Goal: Task Accomplishment & Management: Manage account settings

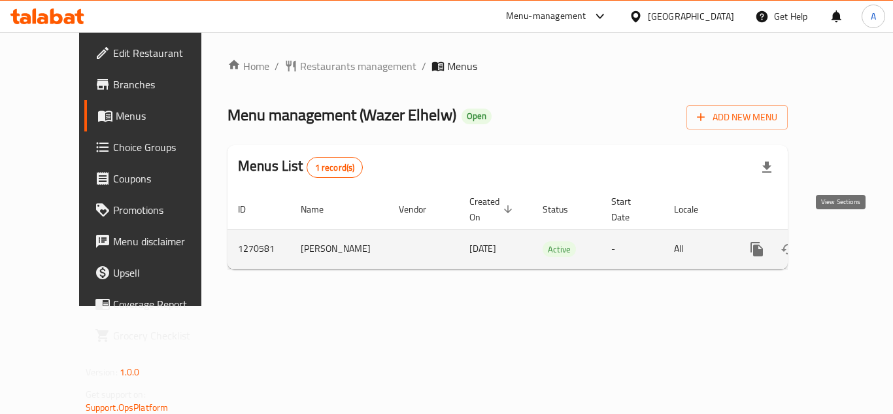
click at [847, 241] on icon "enhanced table" at bounding box center [852, 249] width 16 height 16
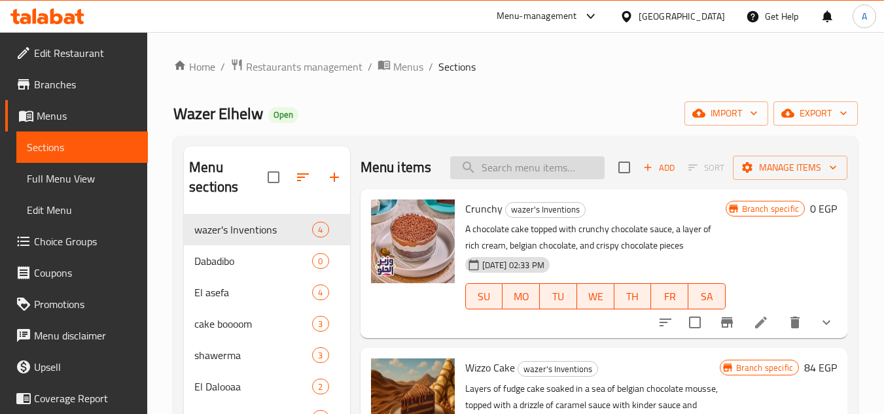
click at [480, 175] on input "search" at bounding box center [527, 167] width 154 height 23
paste input "Duet"
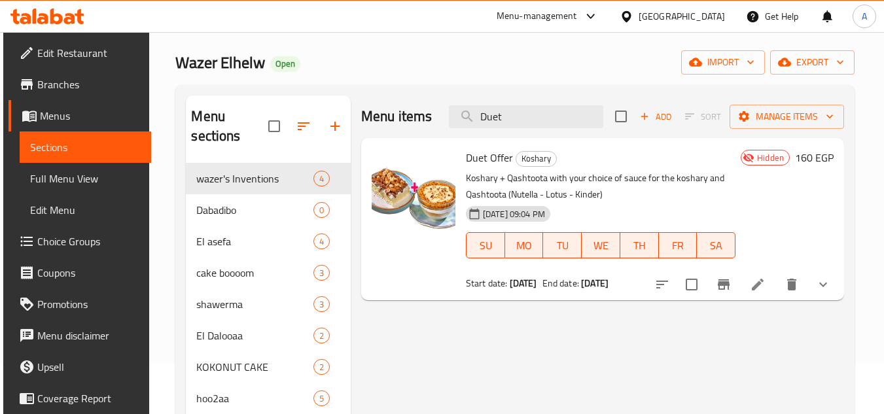
scroll to position [131, 0]
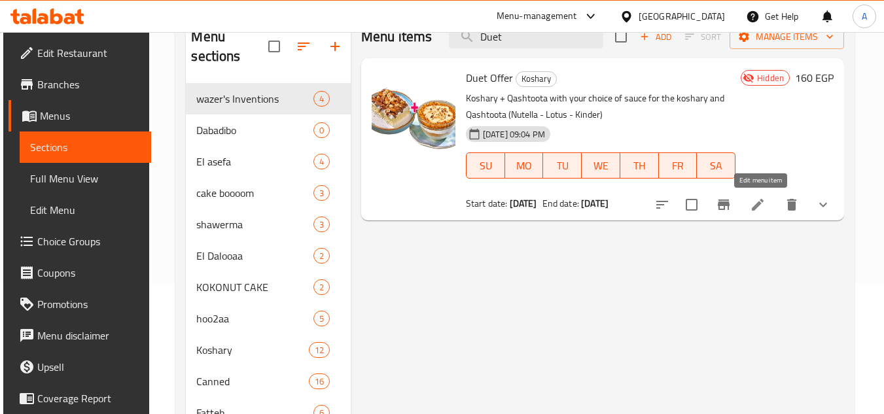
type input "Duet"
click at [763, 202] on icon at bounding box center [757, 205] width 12 height 12
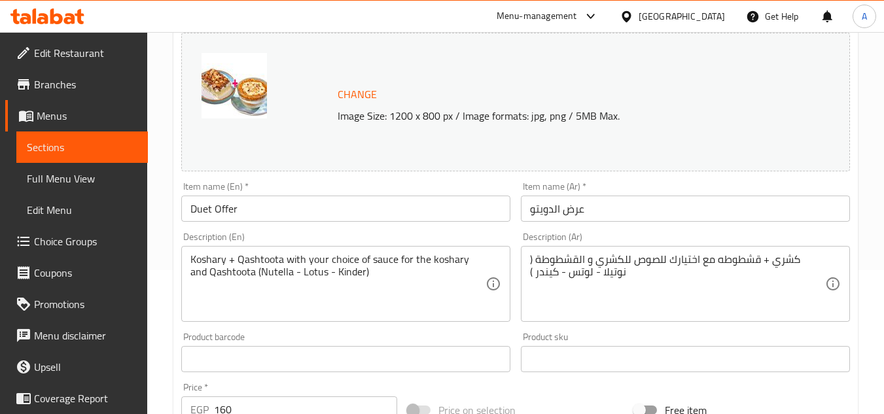
scroll to position [392, 0]
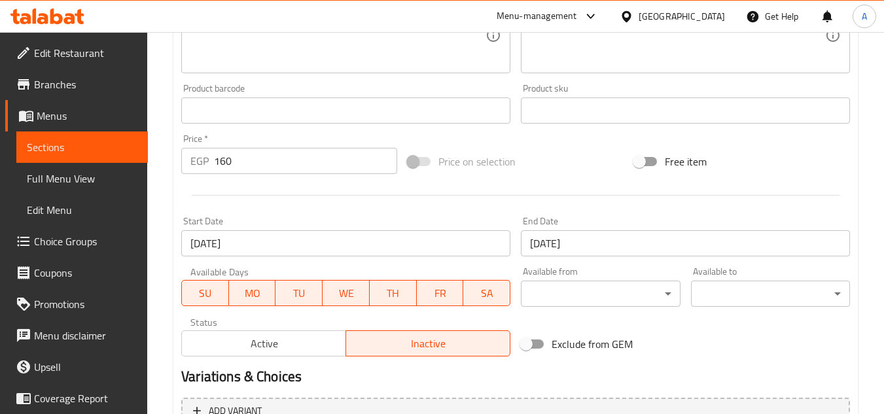
click at [294, 346] on span "Active" at bounding box center [264, 343] width 154 height 19
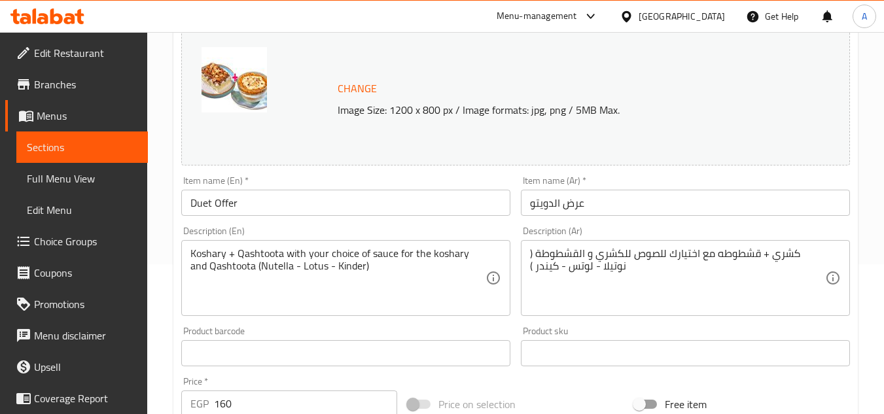
scroll to position [0, 0]
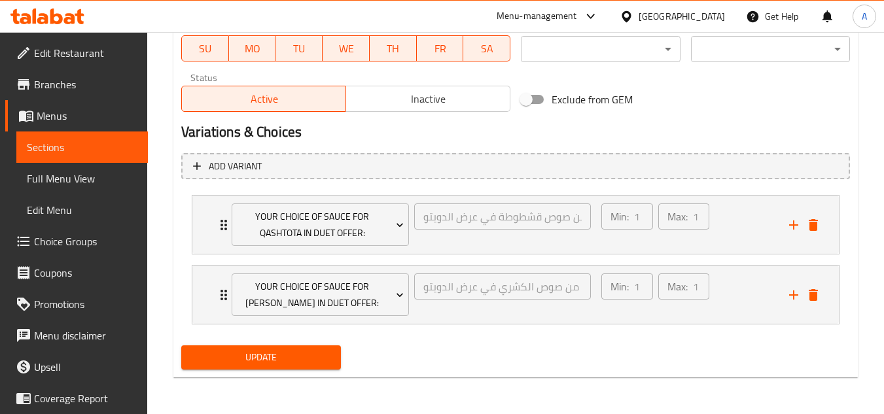
click at [287, 362] on span "Update" at bounding box center [261, 357] width 138 height 16
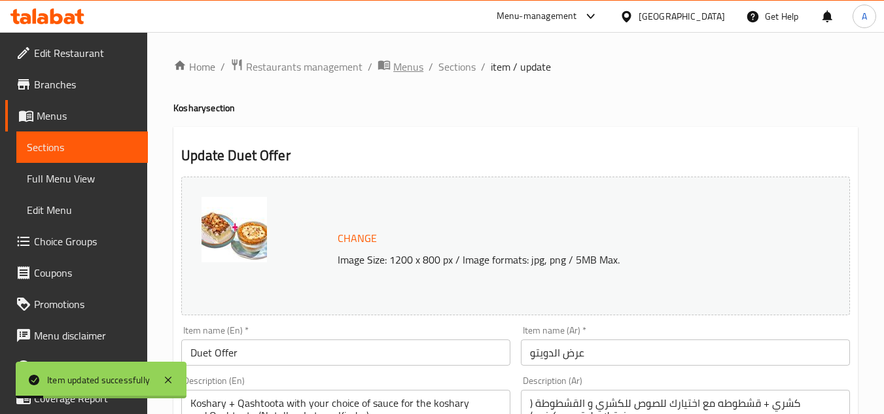
click at [404, 75] on span "Menus" at bounding box center [408, 67] width 30 height 16
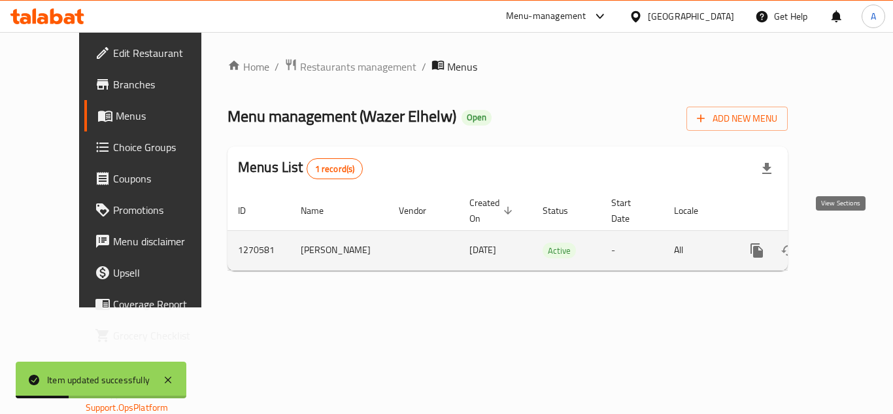
click at [844, 243] on icon "enhanced table" at bounding box center [852, 251] width 16 height 16
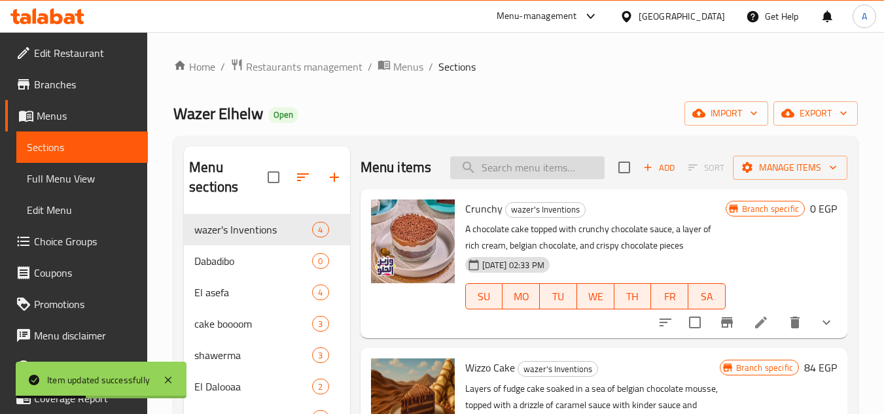
click at [520, 179] on input "search" at bounding box center [527, 167] width 154 height 23
paste input "Duet"
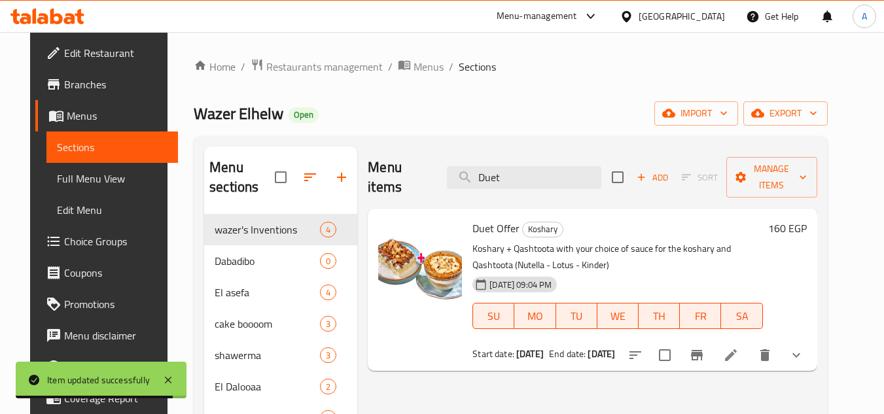
drag, startPoint x: 506, startPoint y: 170, endPoint x: 341, endPoint y: 169, distance: 164.2
paste input "El Shella Of"
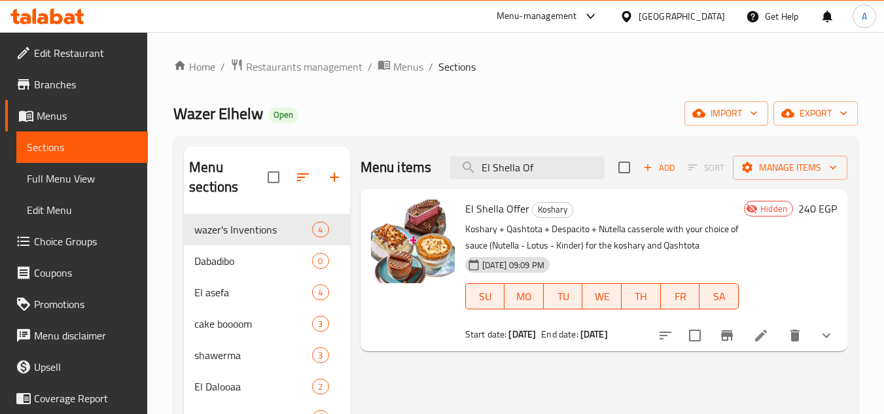
type input "El Shella Of"
click at [766, 332] on icon at bounding box center [761, 336] width 12 height 12
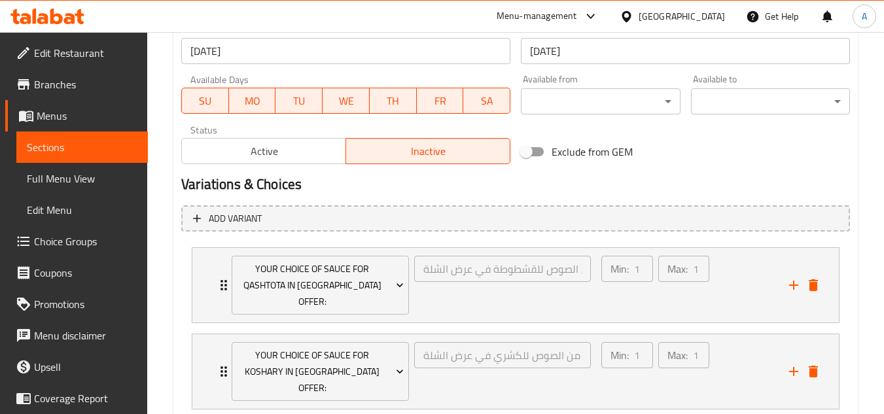
scroll to position [589, 0]
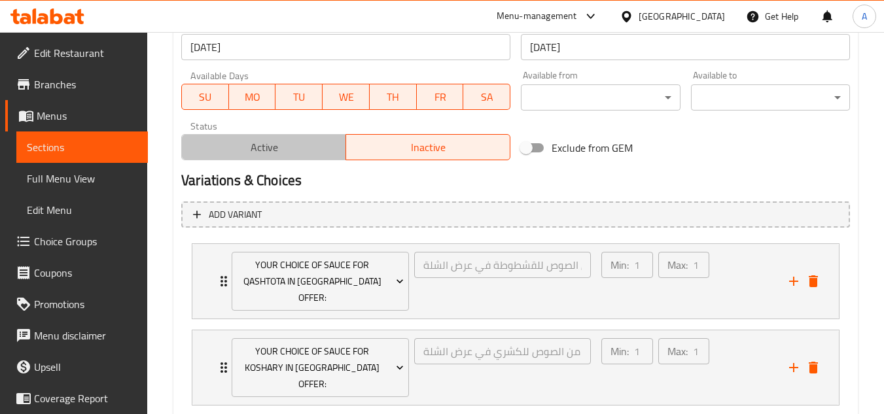
click at [271, 150] on span "Active" at bounding box center [264, 147] width 154 height 19
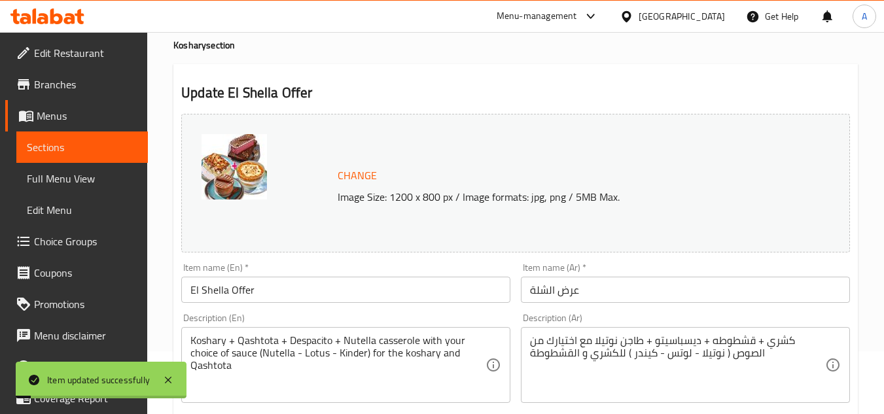
scroll to position [0, 0]
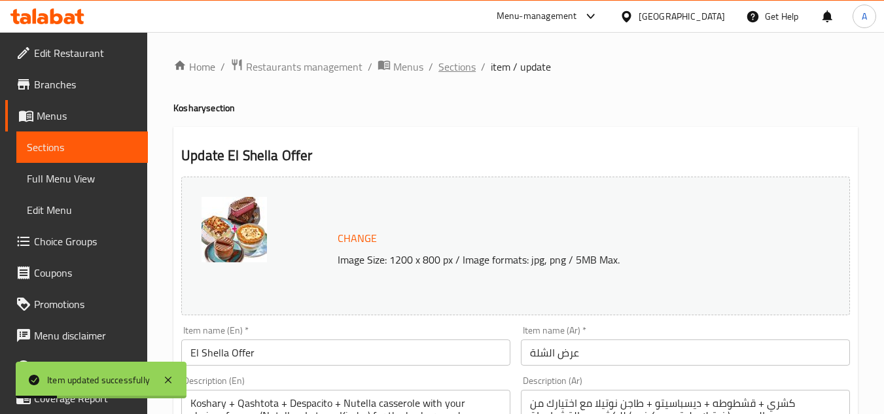
click at [443, 64] on span "Sections" at bounding box center [456, 67] width 37 height 16
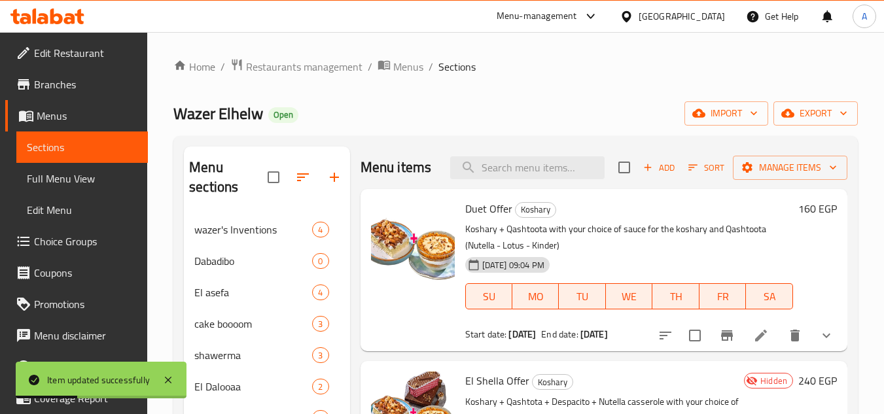
click at [74, 175] on span "Full Menu View" at bounding box center [82, 179] width 111 height 16
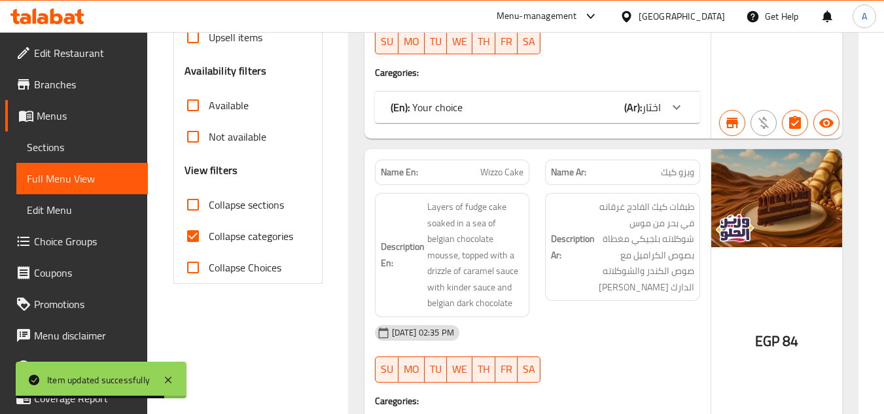
scroll to position [458, 0]
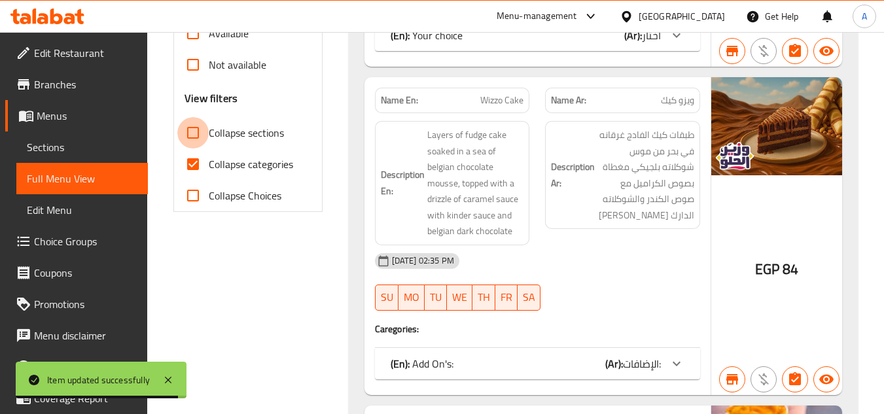
click at [206, 137] on input "Collapse sections" at bounding box center [192, 132] width 31 height 31
checkbox input "true"
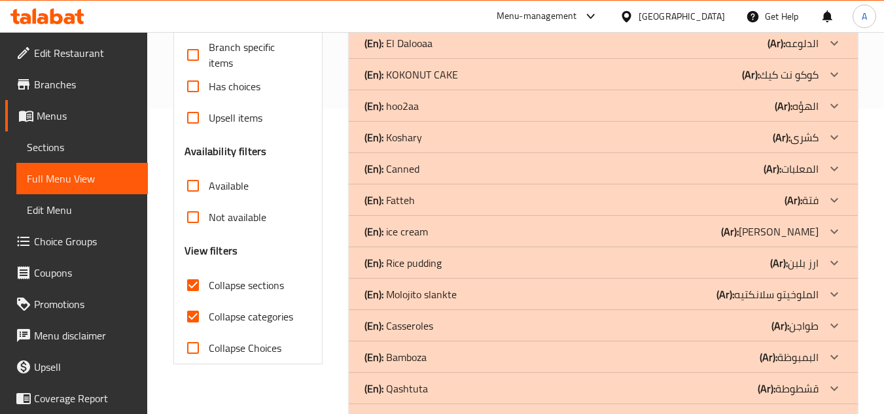
scroll to position [285, 0]
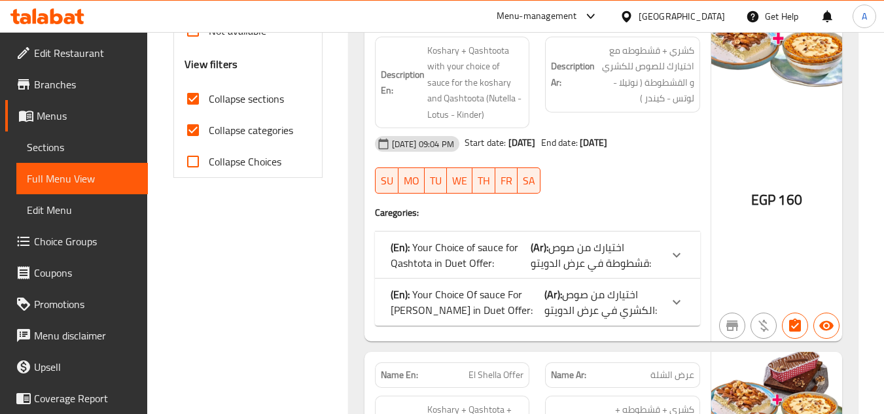
scroll to position [351, 0]
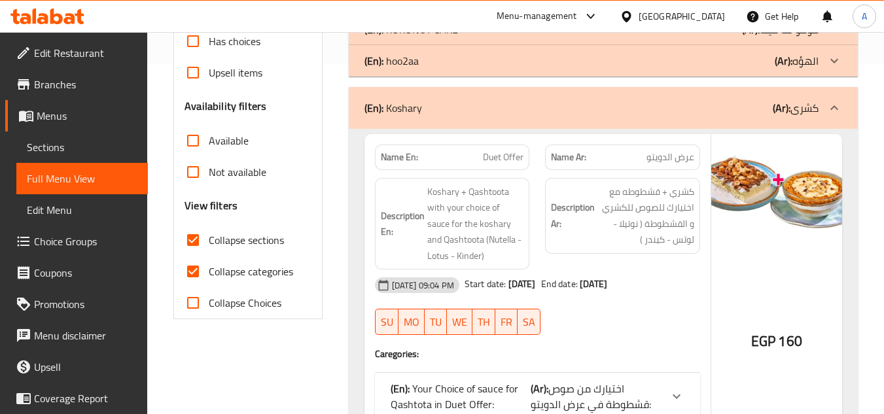
click at [239, 266] on span "Collapse categories" at bounding box center [251, 272] width 84 height 16
click at [209, 266] on input "Collapse categories" at bounding box center [192, 271] width 31 height 31
checkbox input "false"
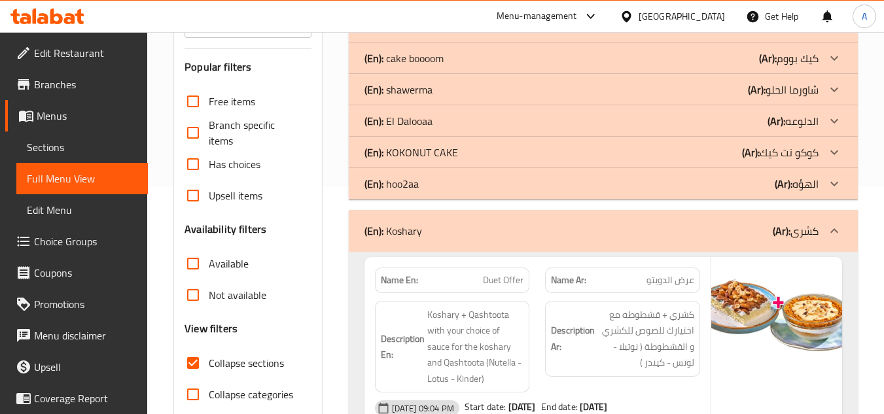
scroll to position [0, 0]
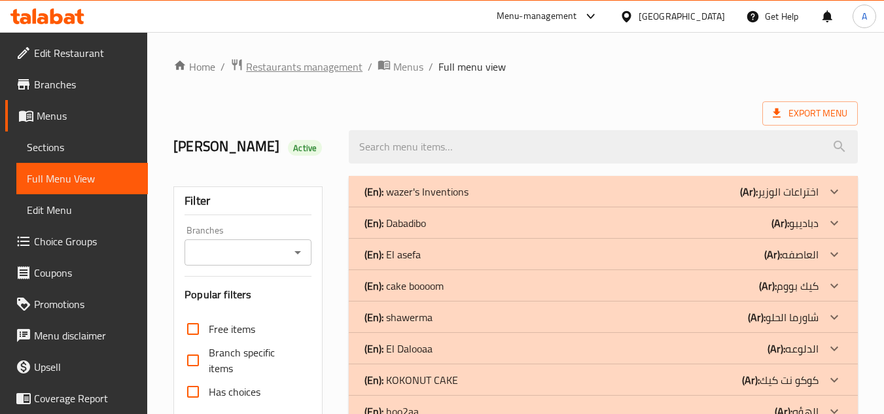
click at [259, 62] on span "Restaurants management" at bounding box center [304, 67] width 116 height 16
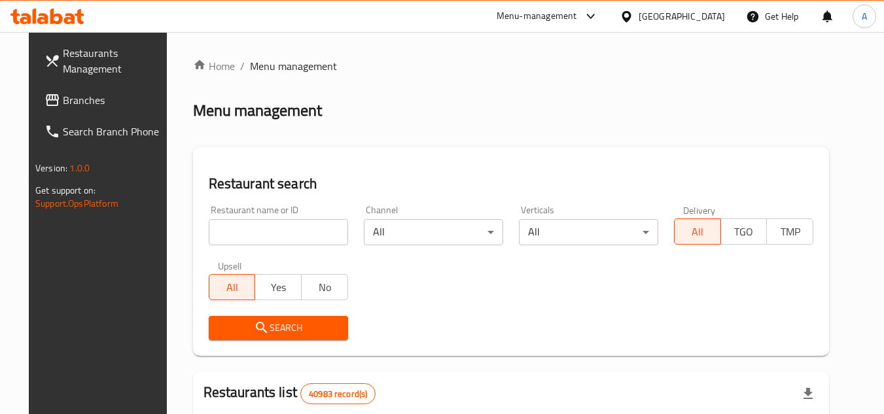
click at [106, 110] on link "Branches" at bounding box center [105, 99] width 143 height 31
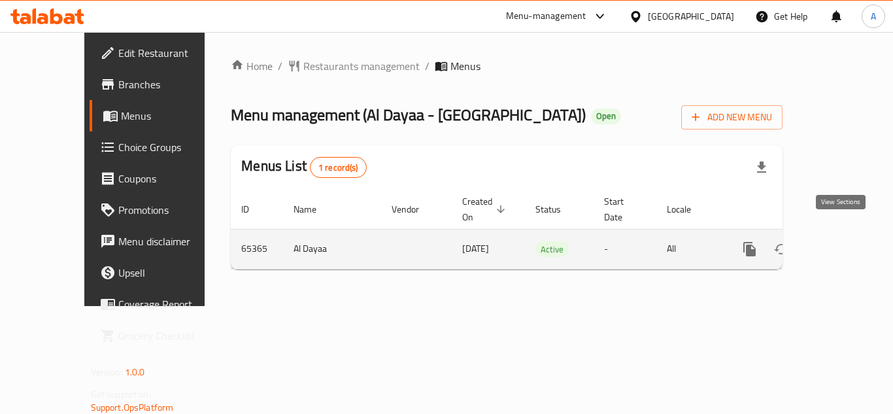
click at [837, 241] on icon "enhanced table" at bounding box center [845, 249] width 16 height 16
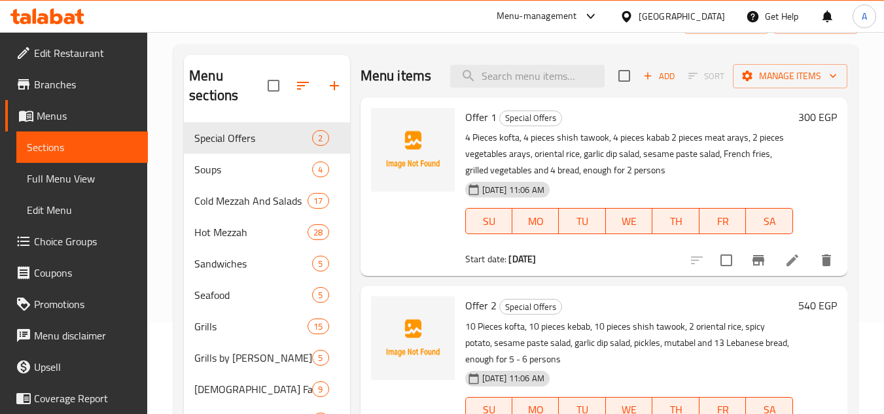
scroll to position [262, 0]
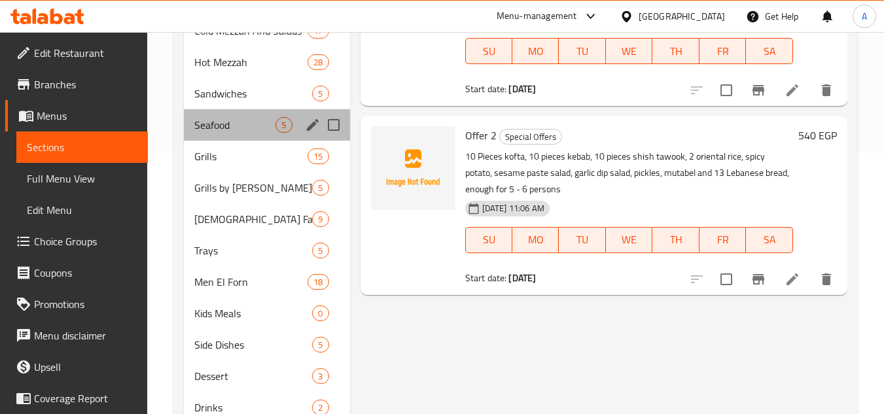
click at [254, 133] on div "Seafood 5" at bounding box center [266, 124] width 165 height 31
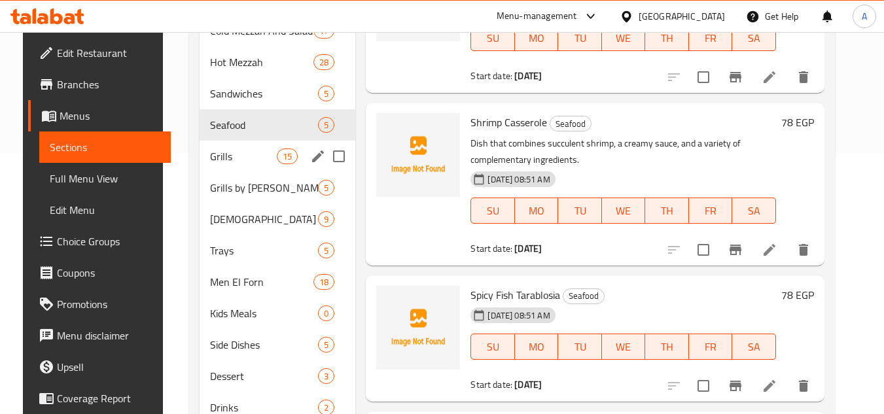
click at [258, 162] on span "Grills" at bounding box center [243, 156] width 67 height 16
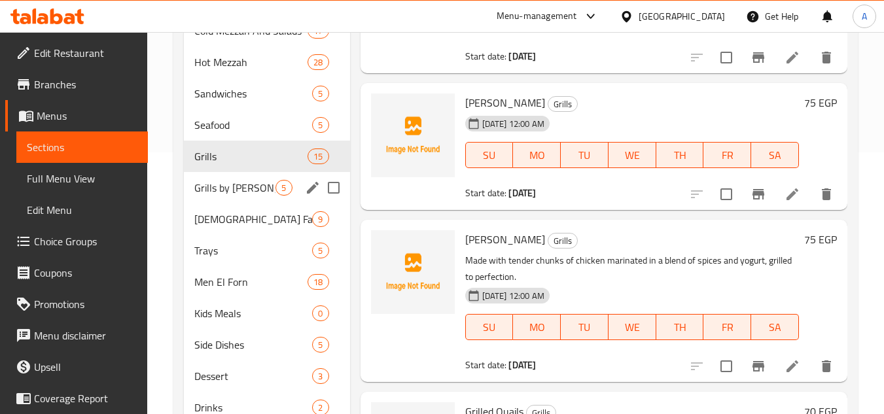
click at [250, 202] on div "Grills by Kilo 5" at bounding box center [266, 187] width 165 height 31
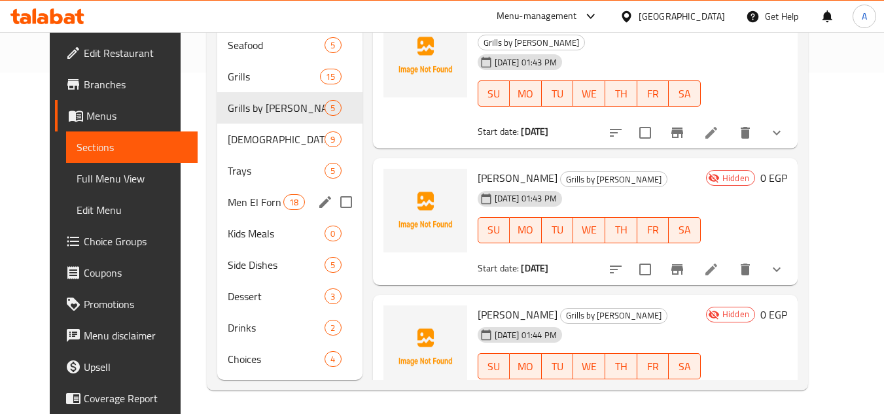
scroll to position [344, 0]
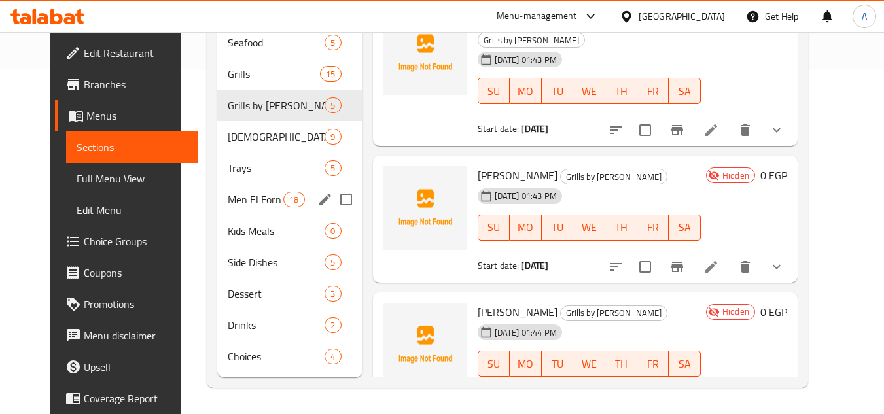
click at [246, 235] on span "Kids Meals" at bounding box center [276, 231] width 97 height 16
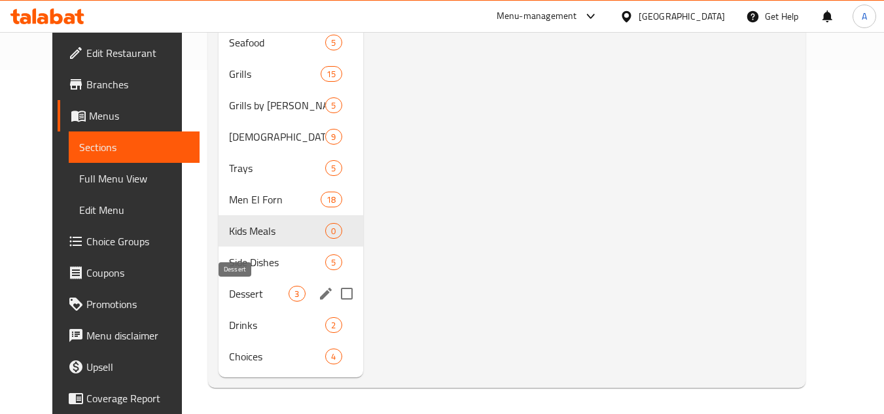
click at [237, 300] on span "Dessert" at bounding box center [259, 294] width 60 height 16
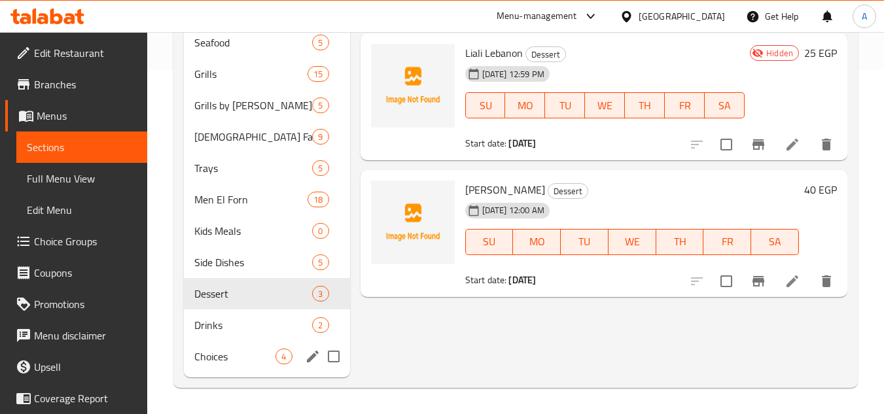
click at [223, 347] on div "Choices 4" at bounding box center [266, 356] width 165 height 31
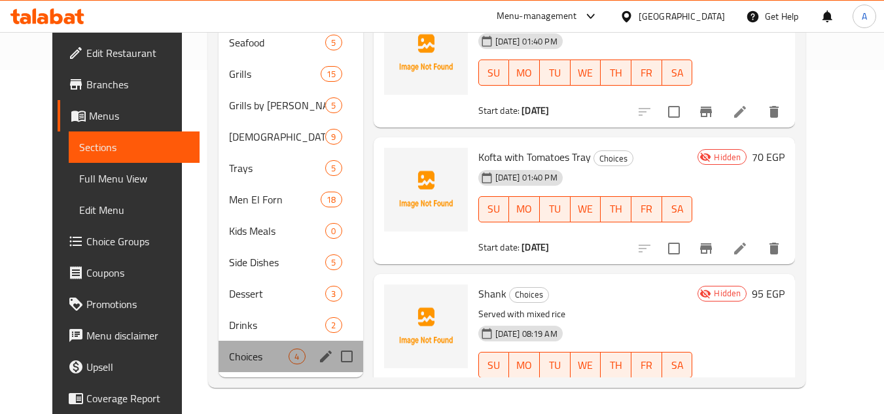
click at [224, 365] on div "Choices 4" at bounding box center [290, 356] width 144 height 31
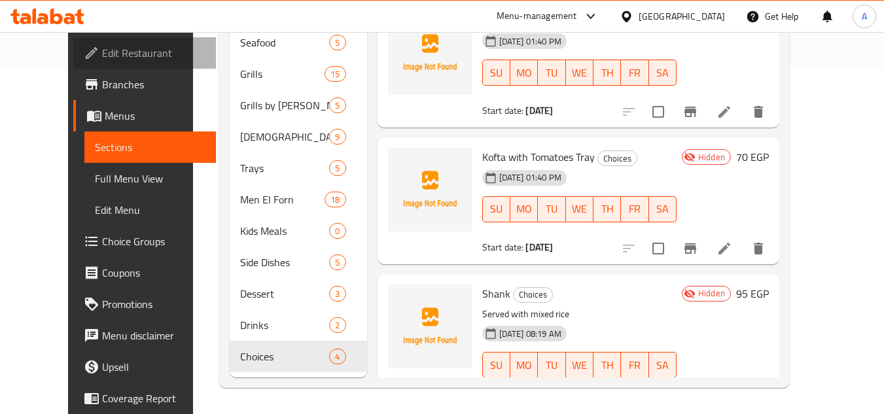
click at [102, 56] on span "Edit Restaurant" at bounding box center [153, 53] width 103 height 16
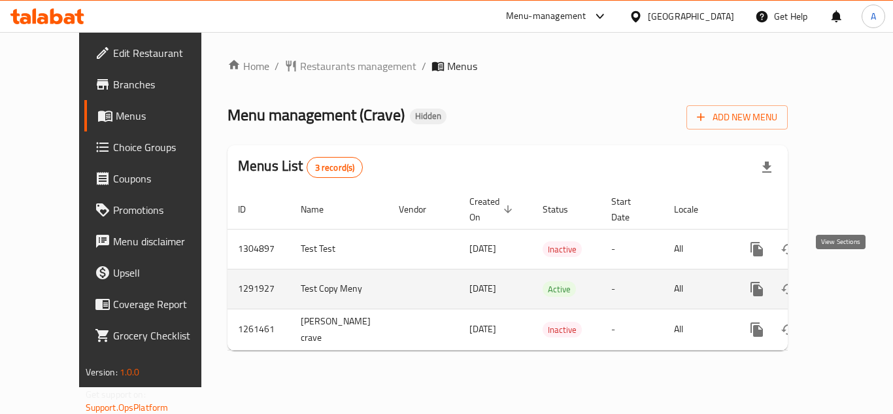
click at [844, 281] on icon "enhanced table" at bounding box center [852, 289] width 16 height 16
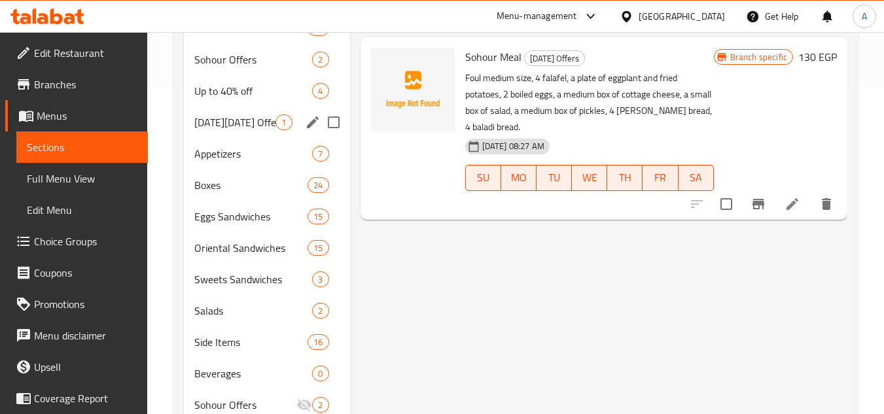
scroll to position [262, 0]
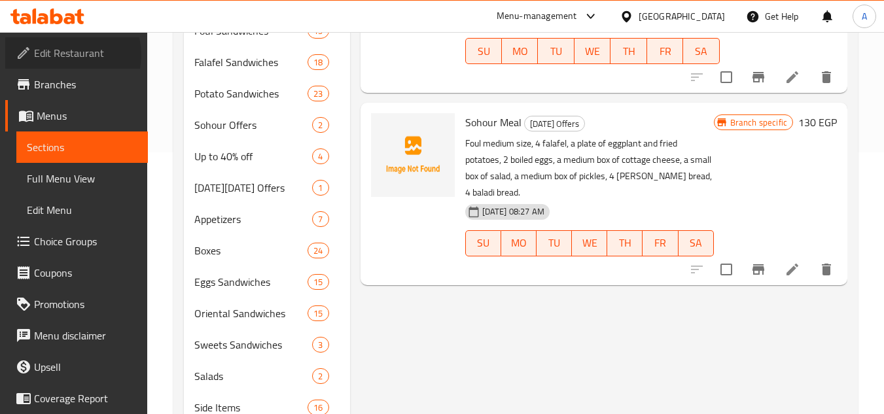
click at [69, 55] on span "Edit Restaurant" at bounding box center [85, 53] width 103 height 16
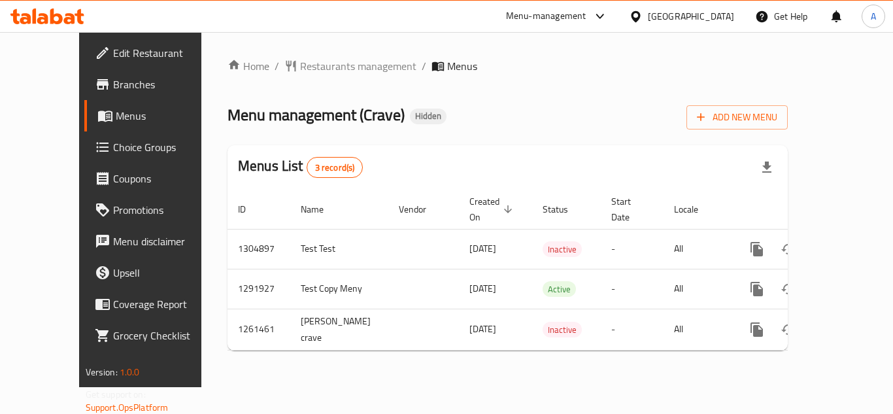
click at [113, 233] on span "Menu disclaimer" at bounding box center [165, 241] width 105 height 16
